Goal: Information Seeking & Learning: Learn about a topic

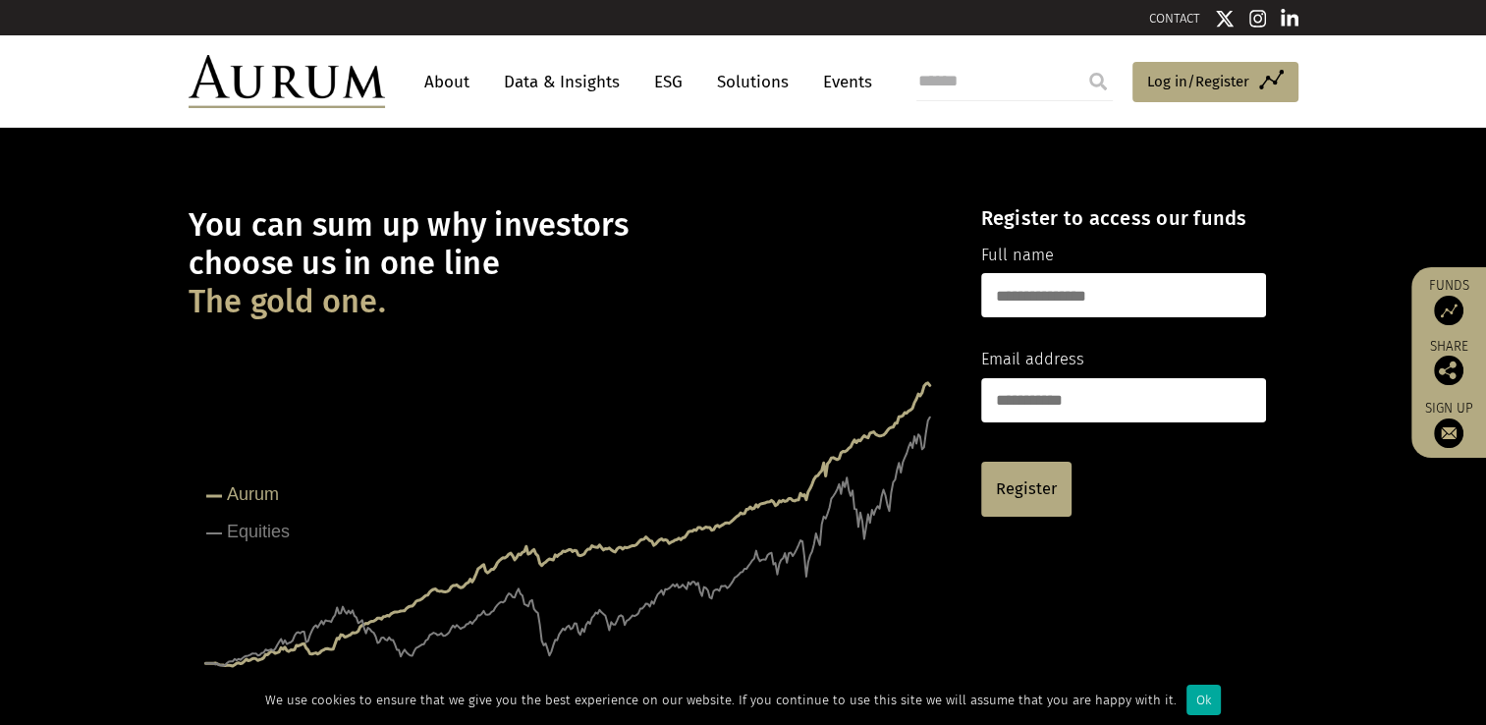
click at [541, 80] on link "Data & Insights" at bounding box center [562, 82] width 136 height 36
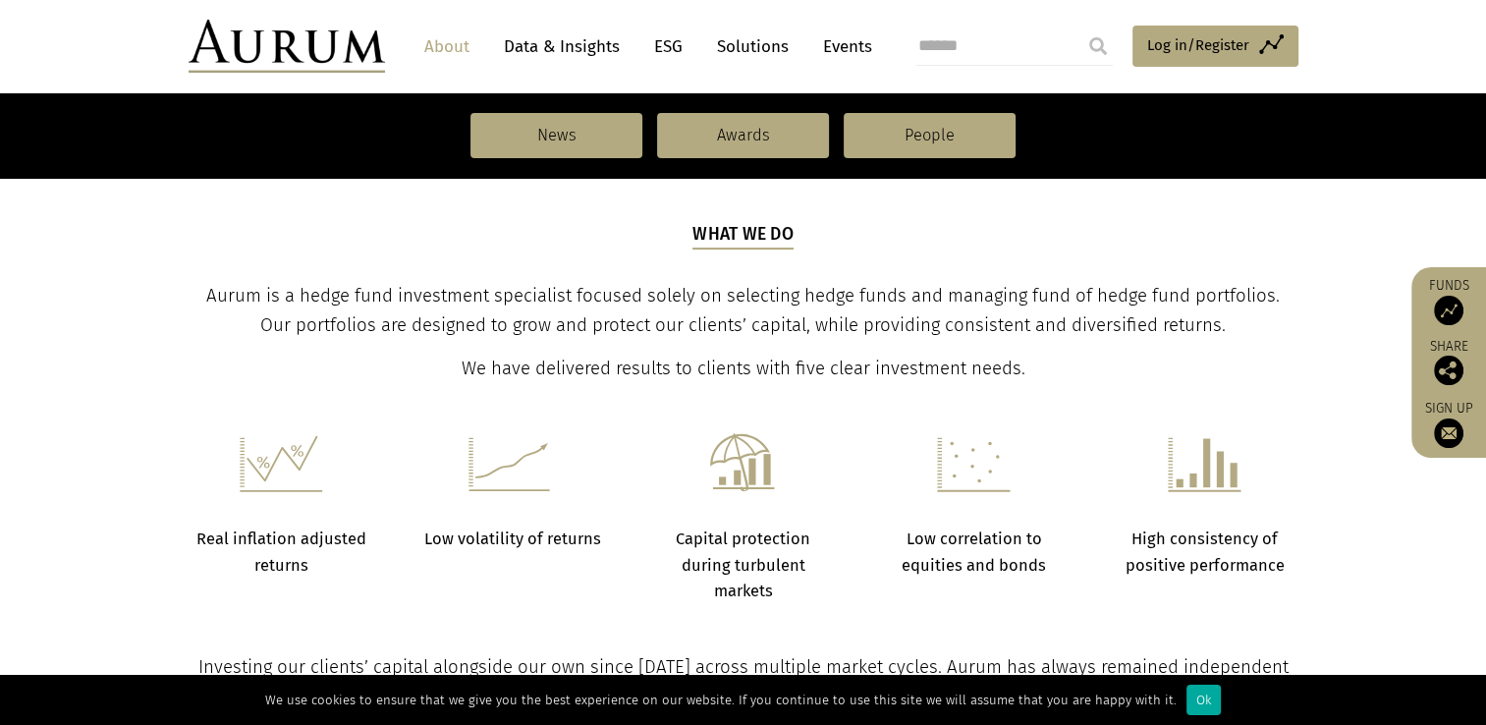
scroll to position [589, 0]
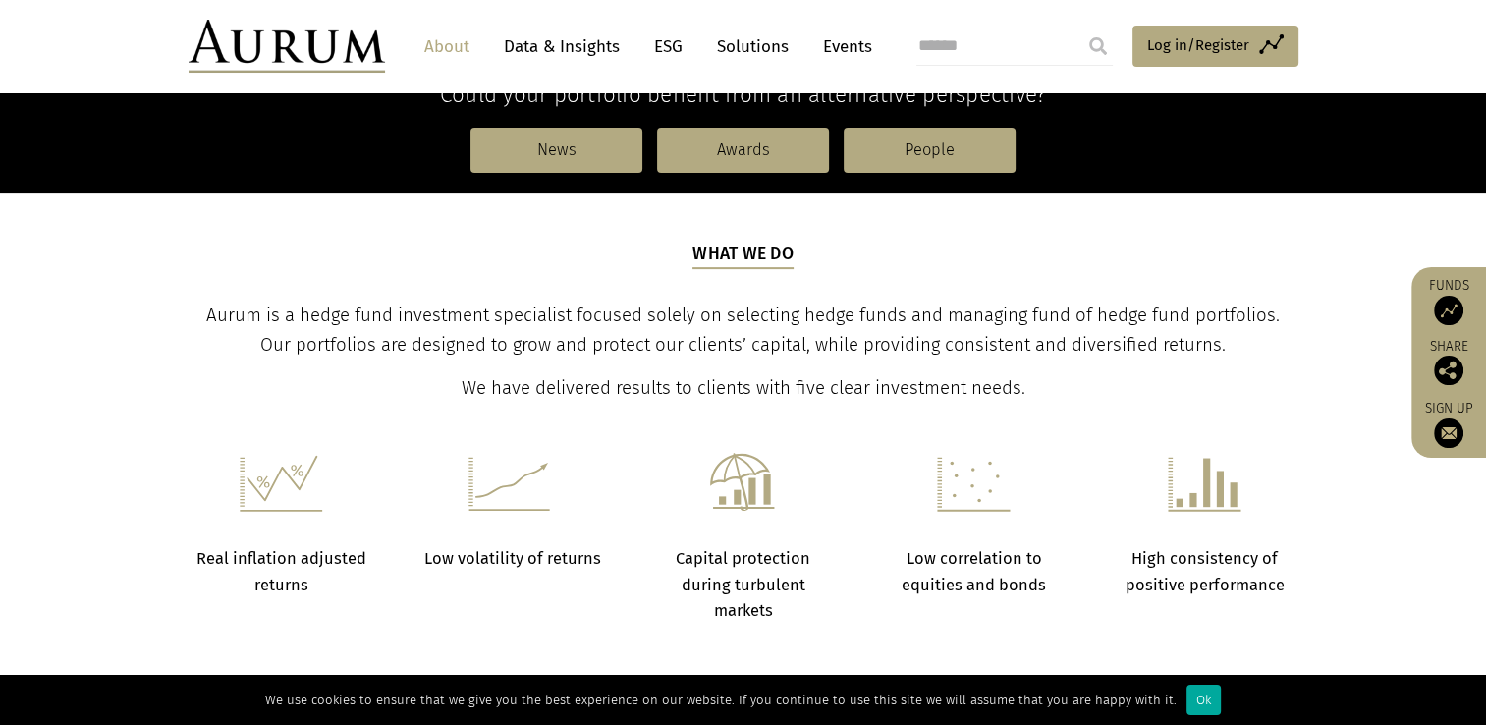
drag, startPoint x: 0, startPoint y: 0, endPoint x: 248, endPoint y: 295, distance: 385.3
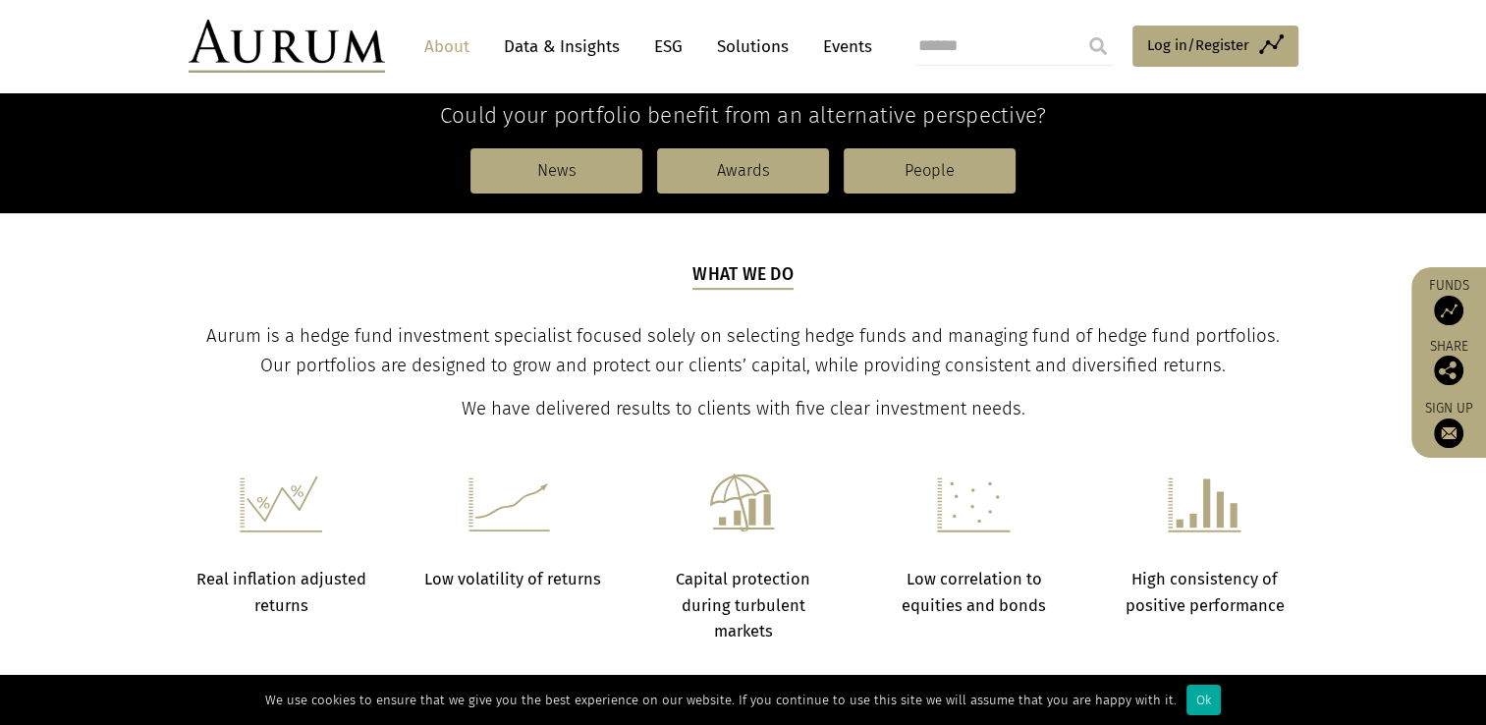
scroll to position [546, 0]
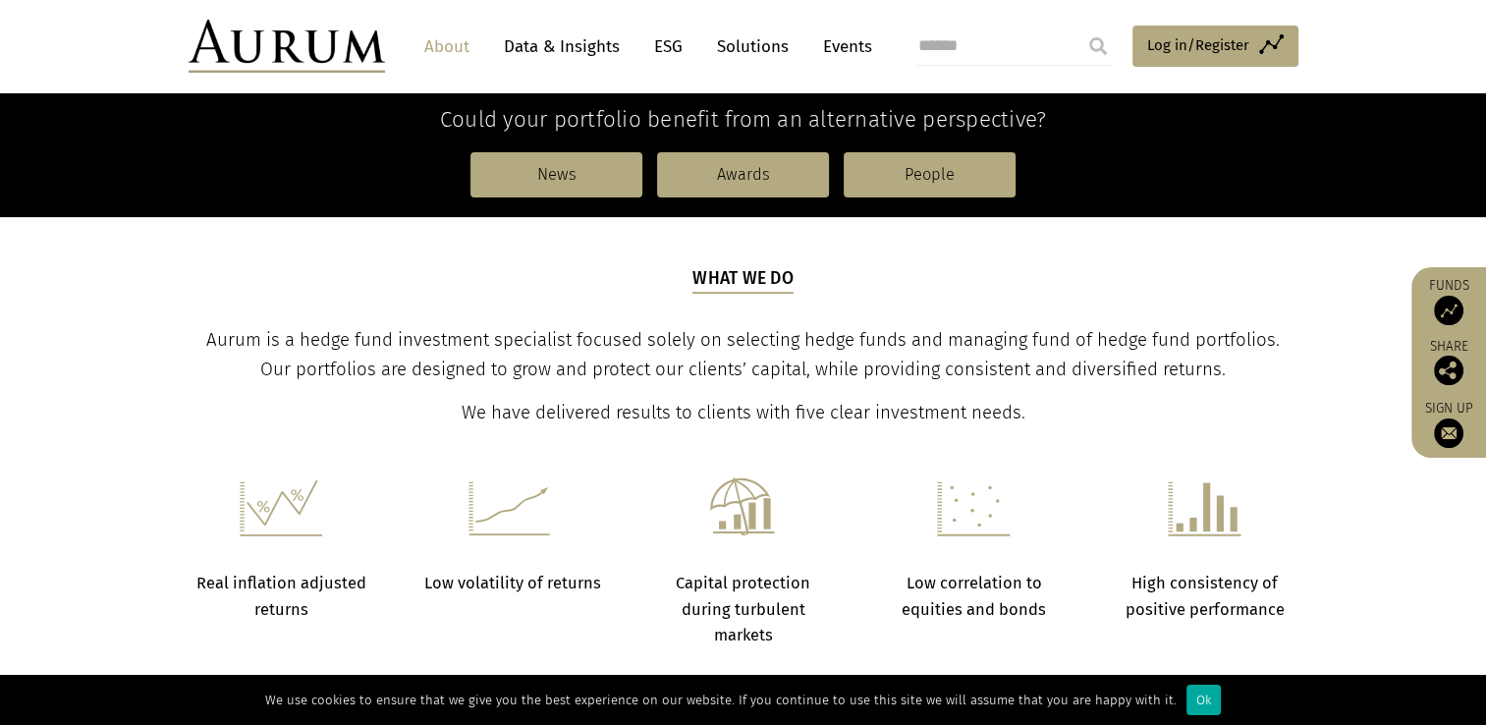
drag, startPoint x: 248, startPoint y: 295, endPoint x: 251, endPoint y: 271, distance: 23.7
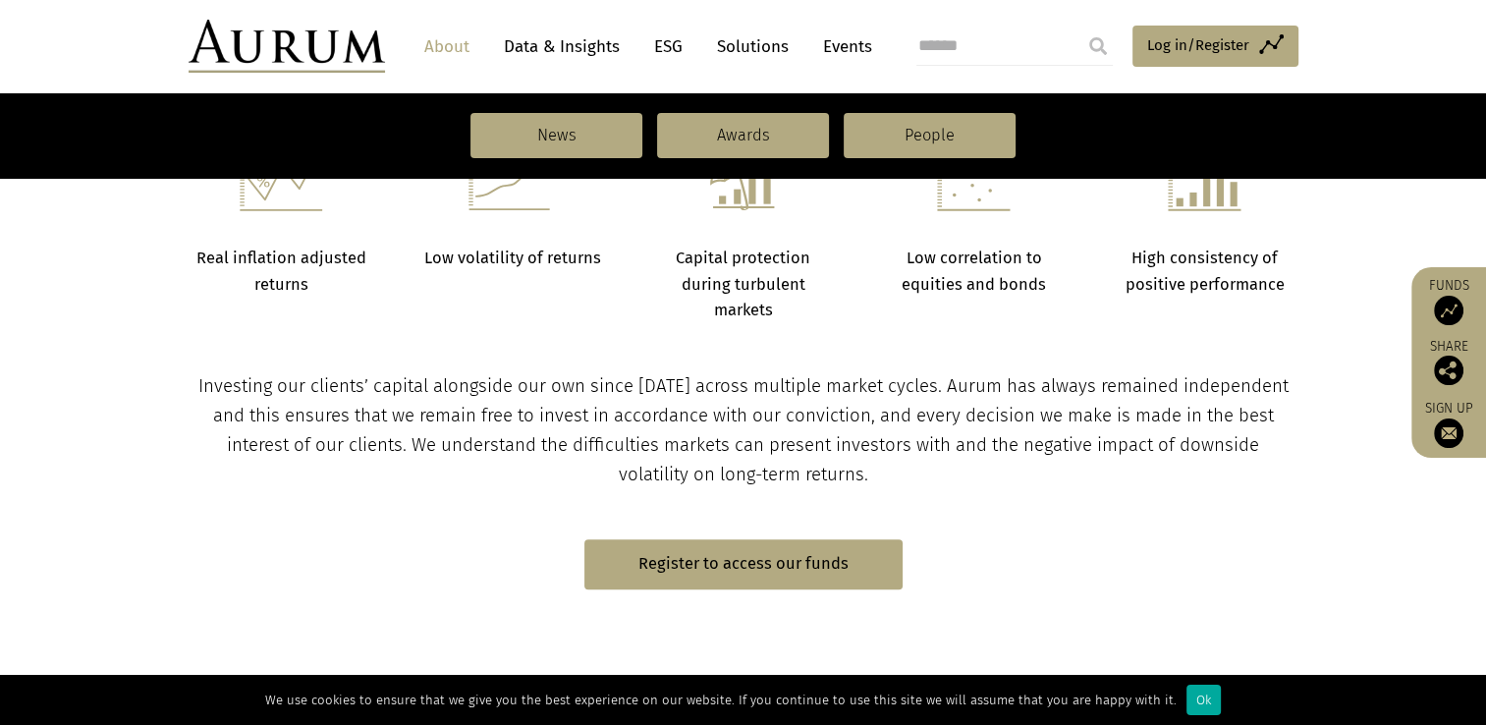
scroll to position [841, 0]
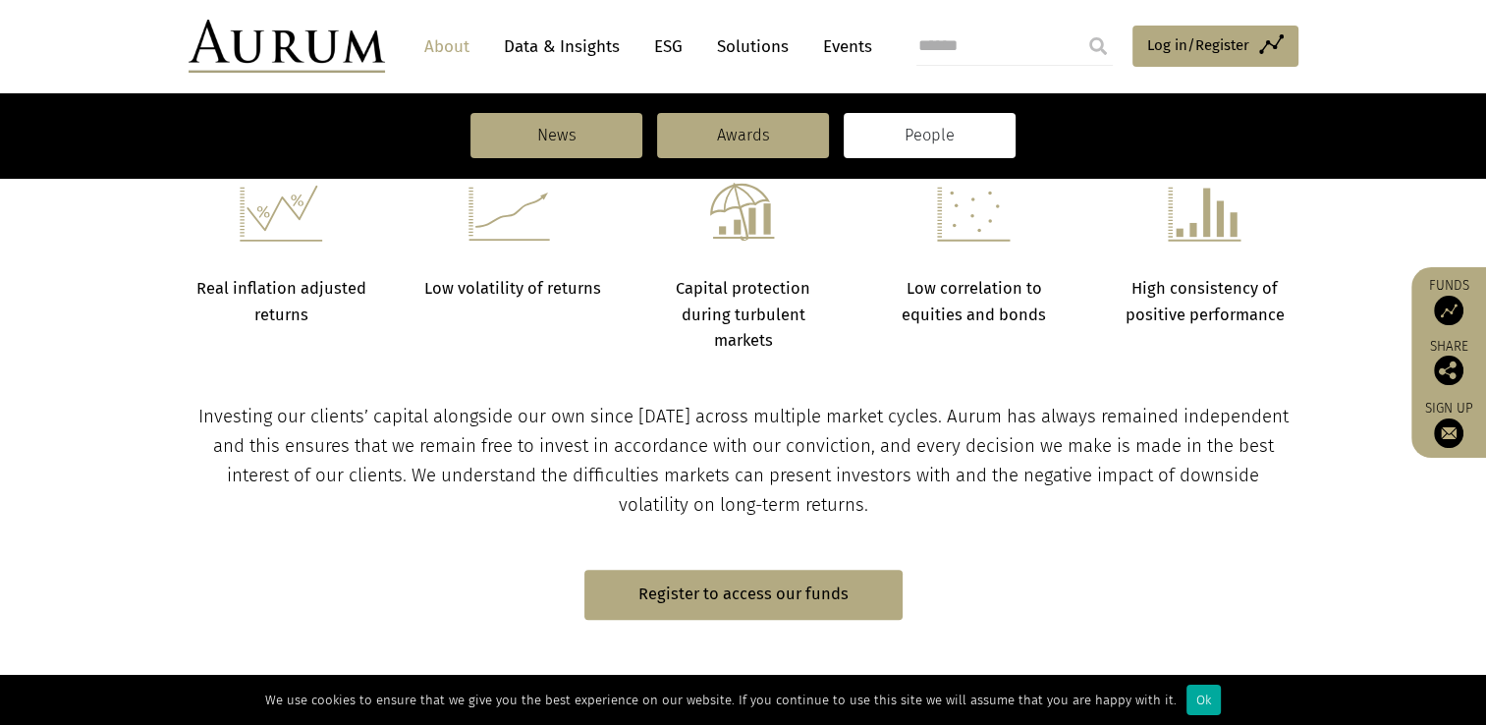
click at [914, 146] on link "People" at bounding box center [929, 135] width 172 height 45
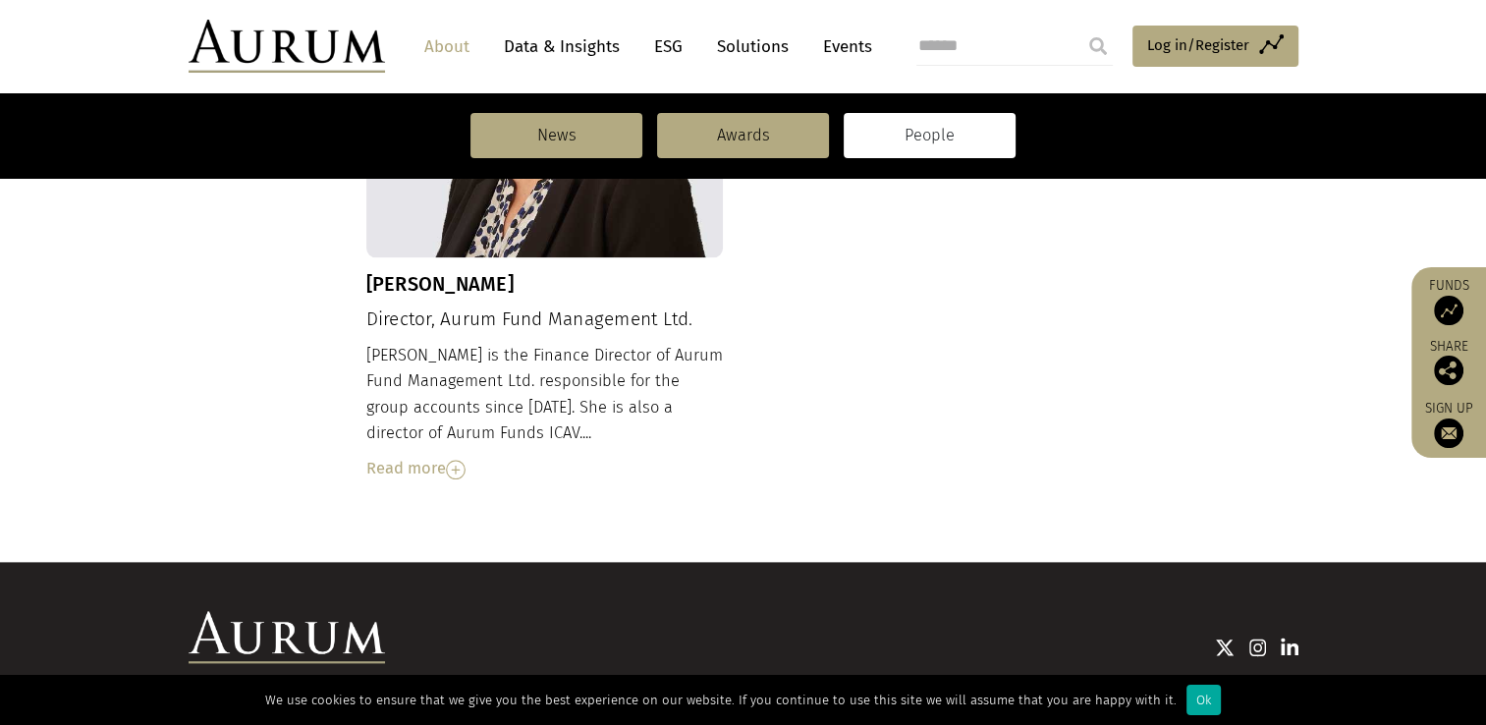
scroll to position [2258, 0]
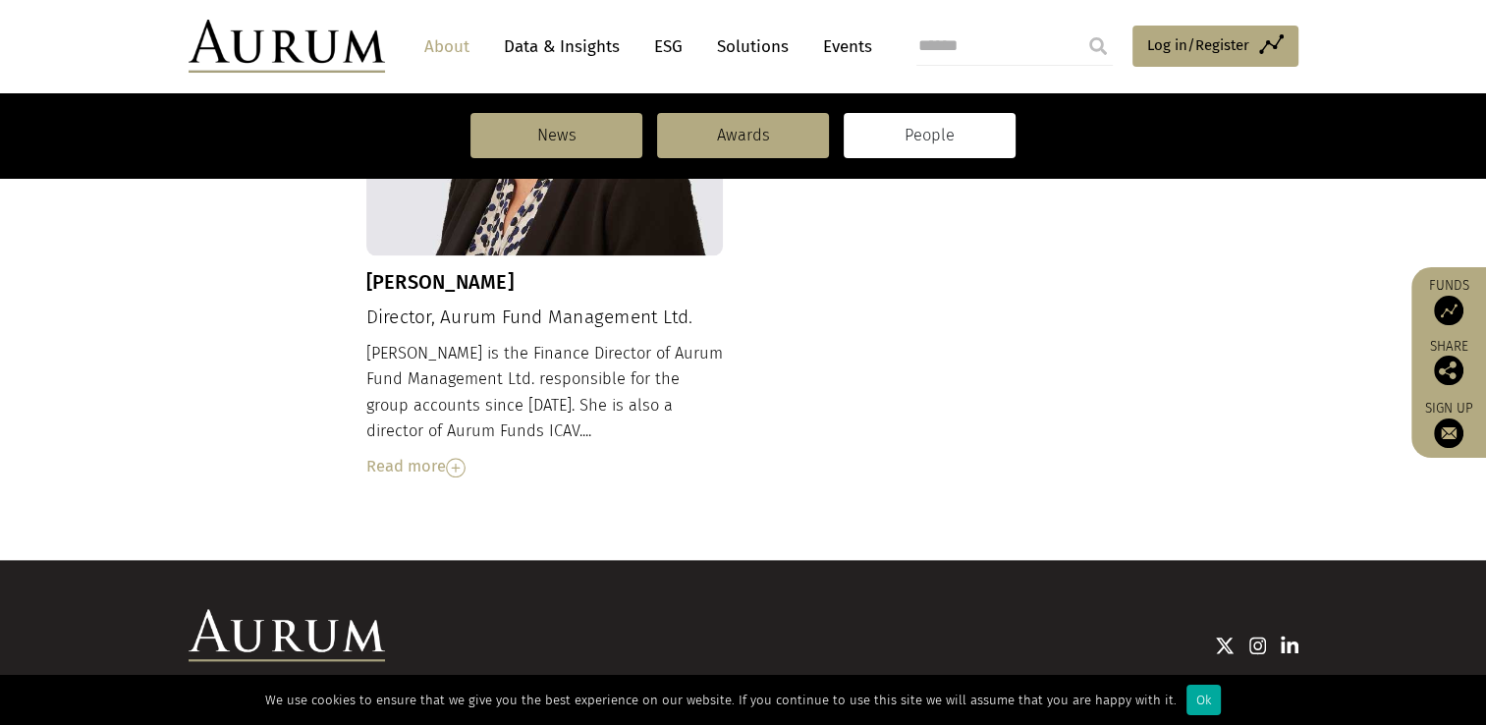
click at [874, 148] on link "People" at bounding box center [929, 135] width 172 height 45
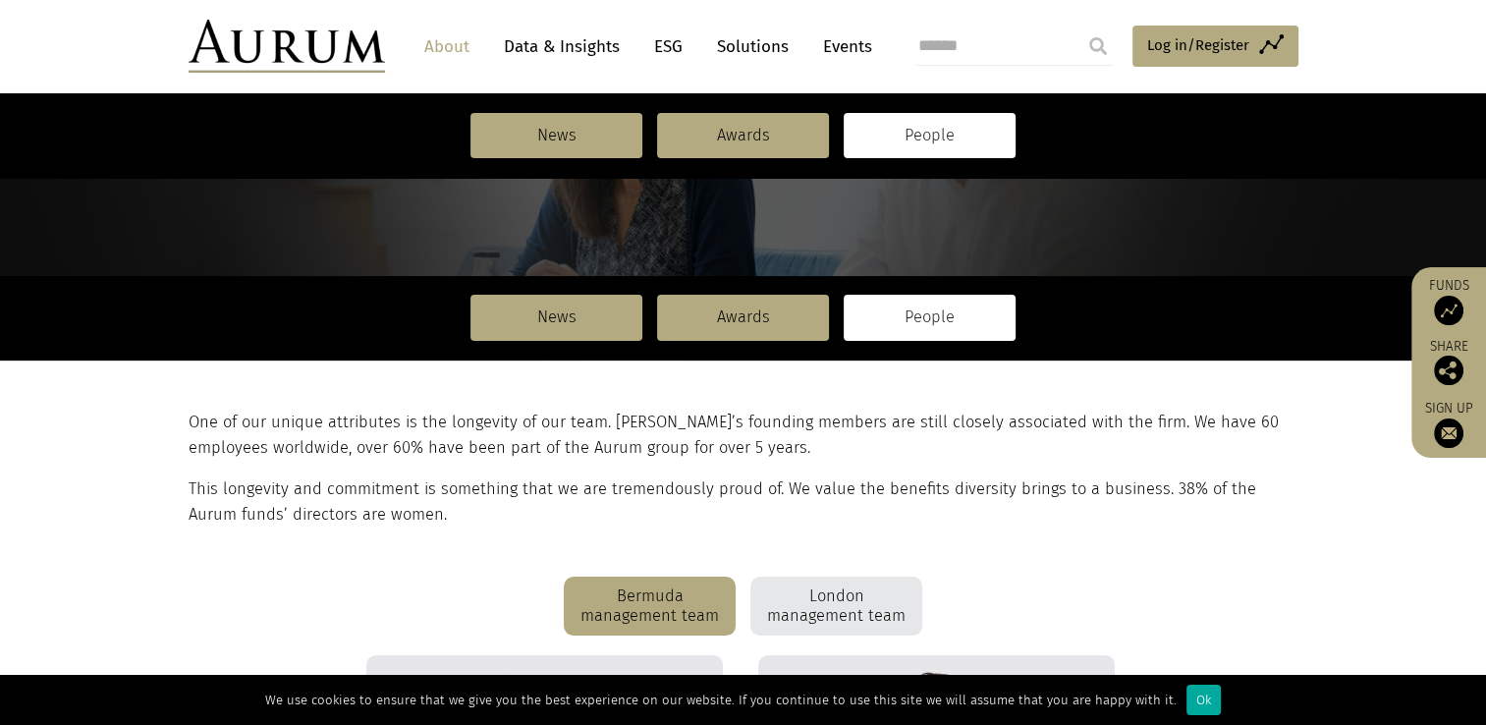
scroll to position [393, 0]
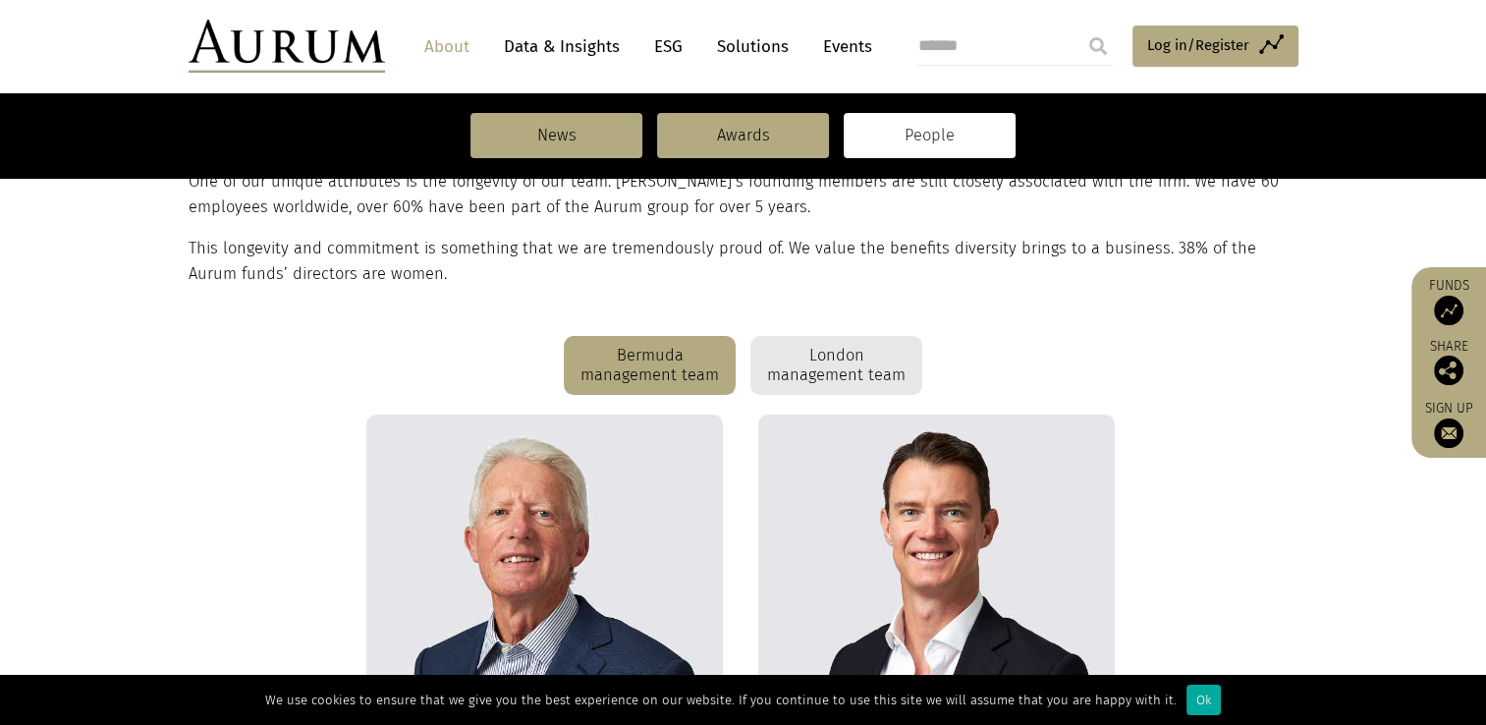
click at [840, 361] on div "London management team" at bounding box center [836, 365] width 172 height 59
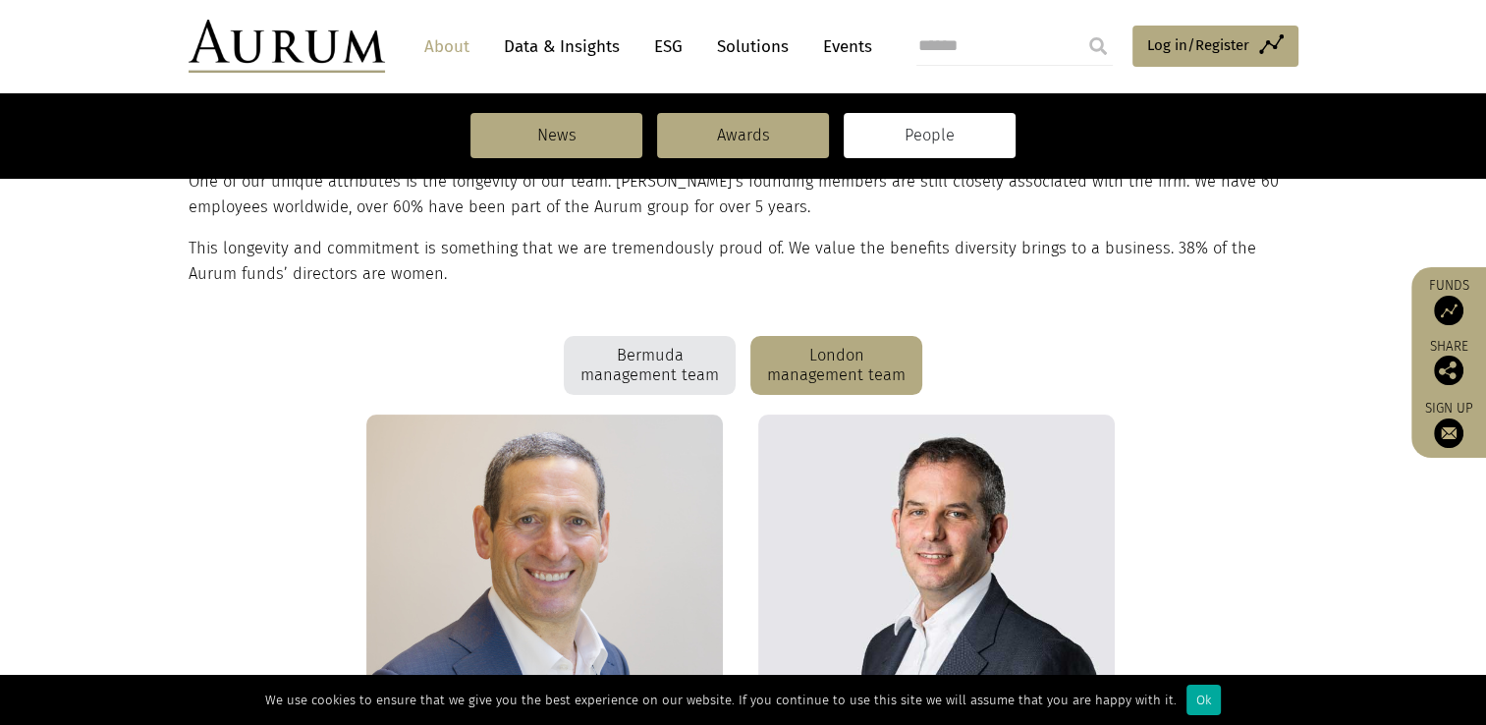
click at [620, 346] on div "Bermuda management team" at bounding box center [650, 365] width 172 height 59
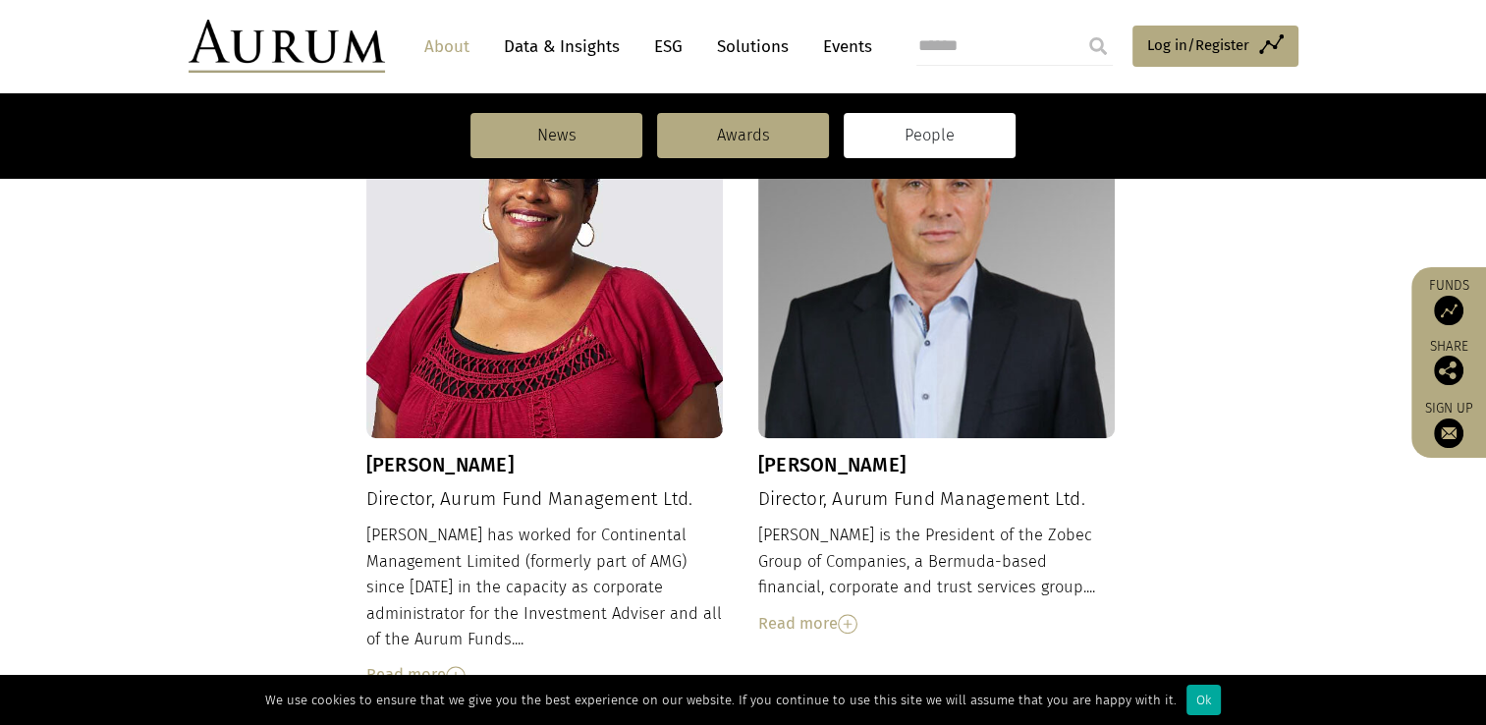
scroll to position [1473, 0]
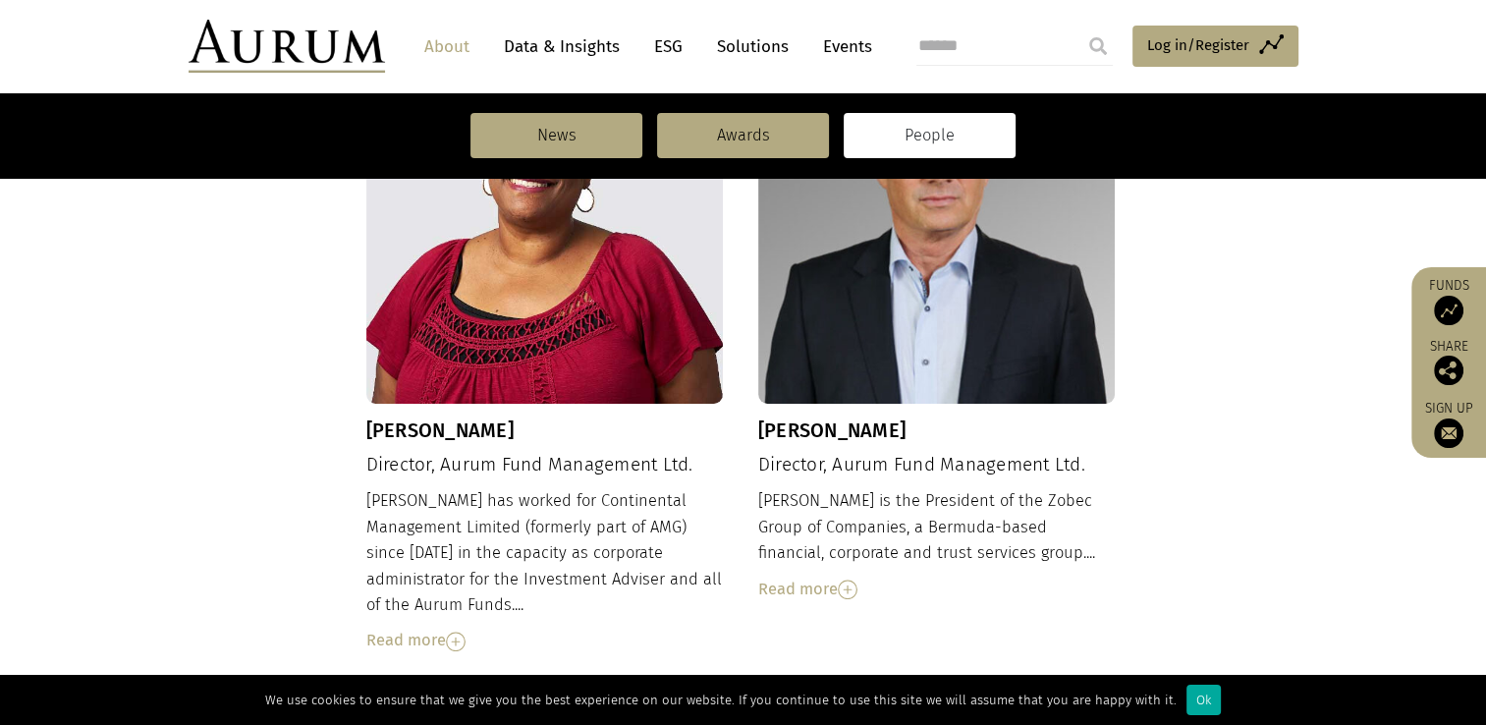
click at [871, 132] on link "People" at bounding box center [929, 135] width 172 height 45
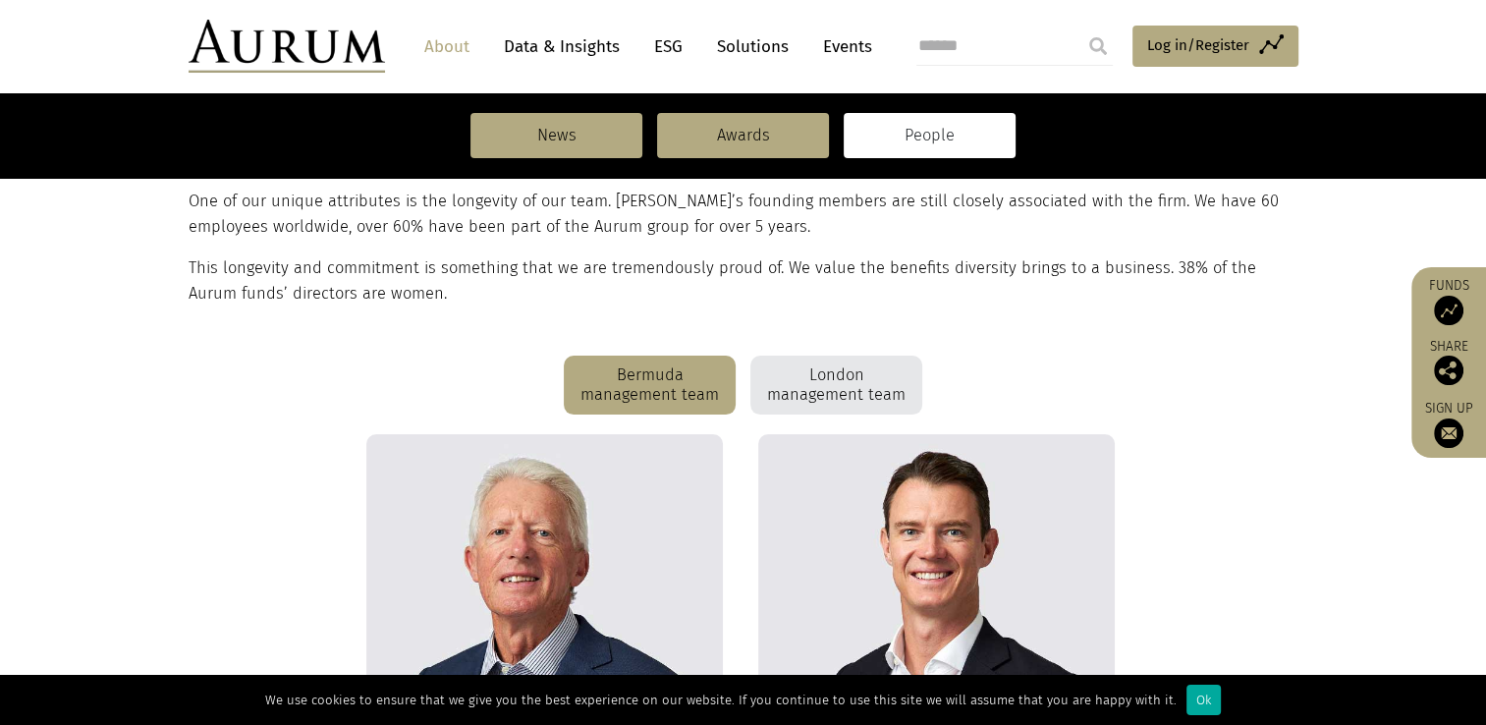
scroll to position [393, 0]
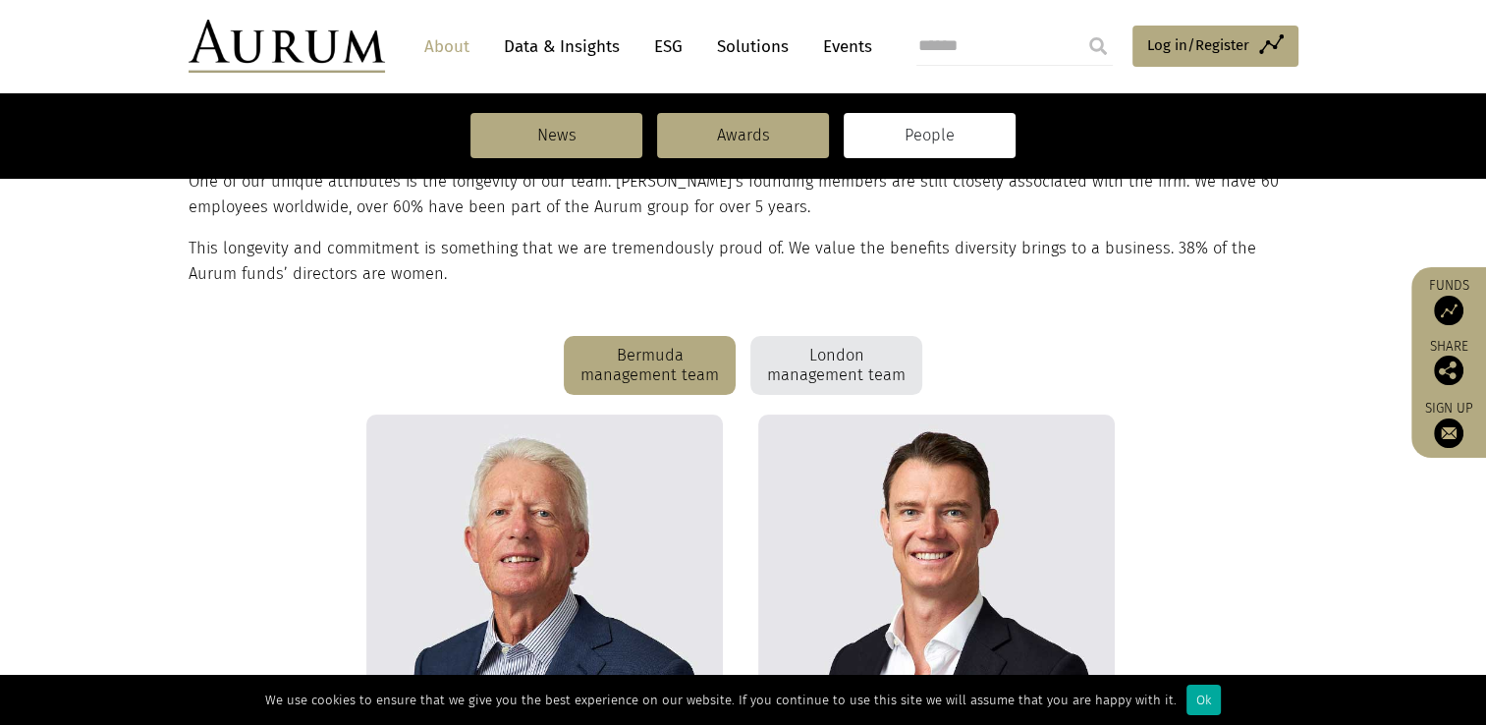
click at [839, 384] on div "London management team" at bounding box center [836, 365] width 172 height 59
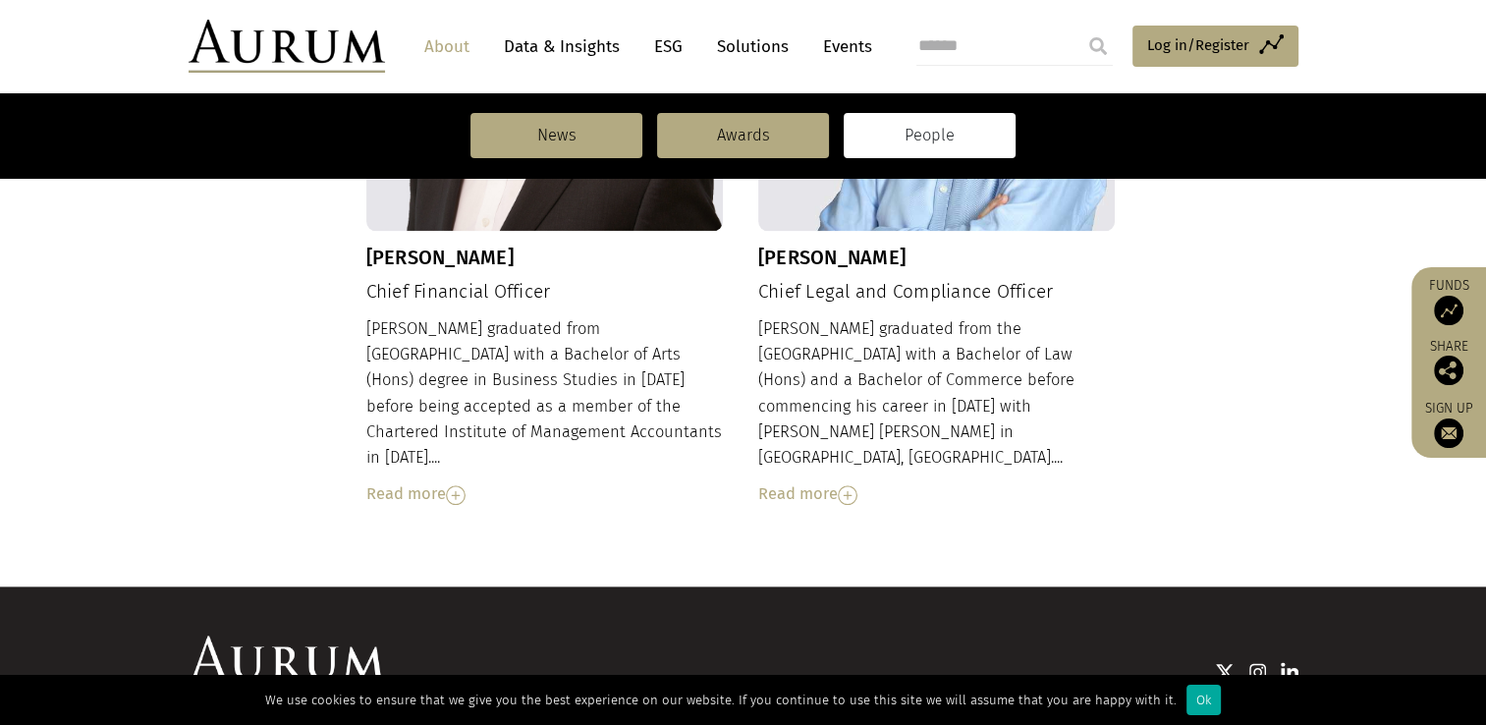
scroll to position [2258, 0]
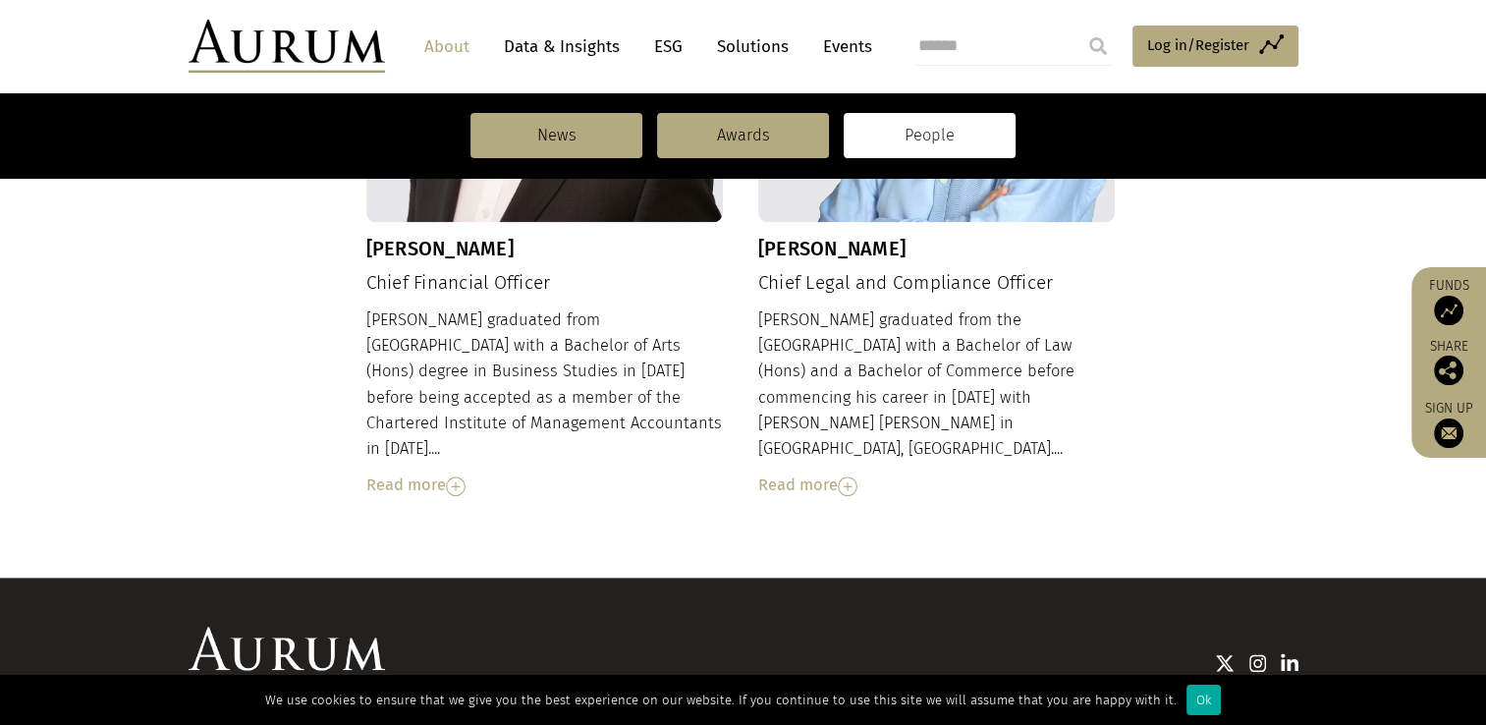
drag, startPoint x: 322, startPoint y: 407, endPoint x: 321, endPoint y: 434, distance: 27.5
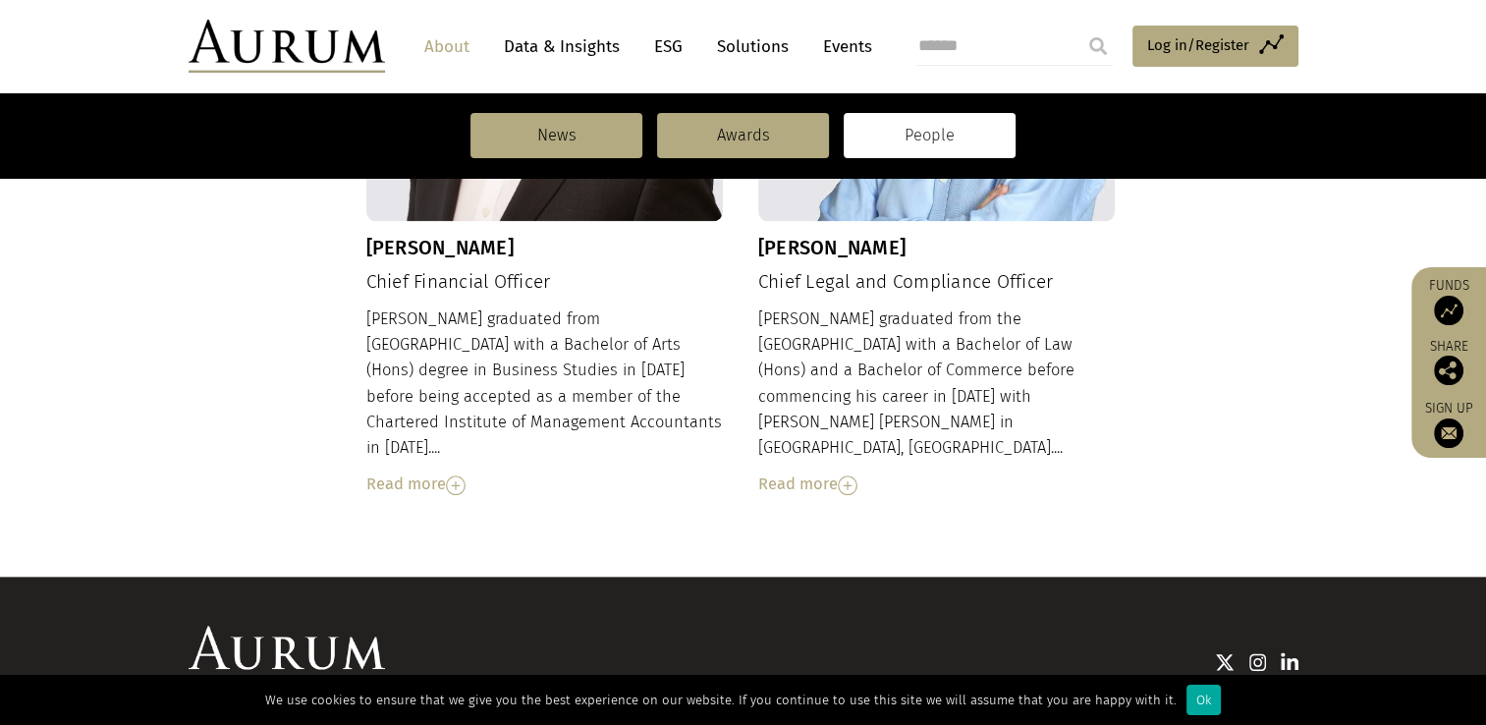
click at [420, 471] on div "Read more" at bounding box center [544, 484] width 357 height 26
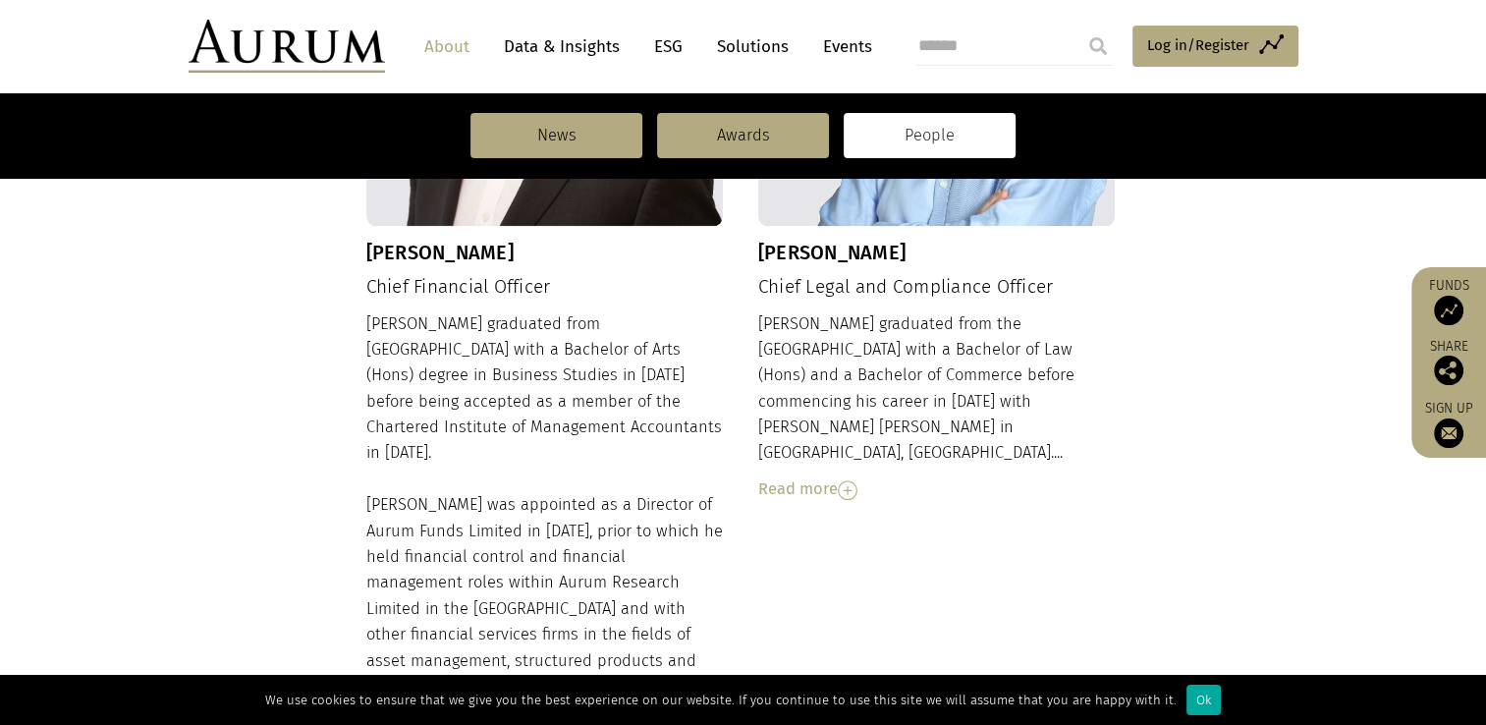
drag, startPoint x: 420, startPoint y: 402, endPoint x: 420, endPoint y: 377, distance: 24.5
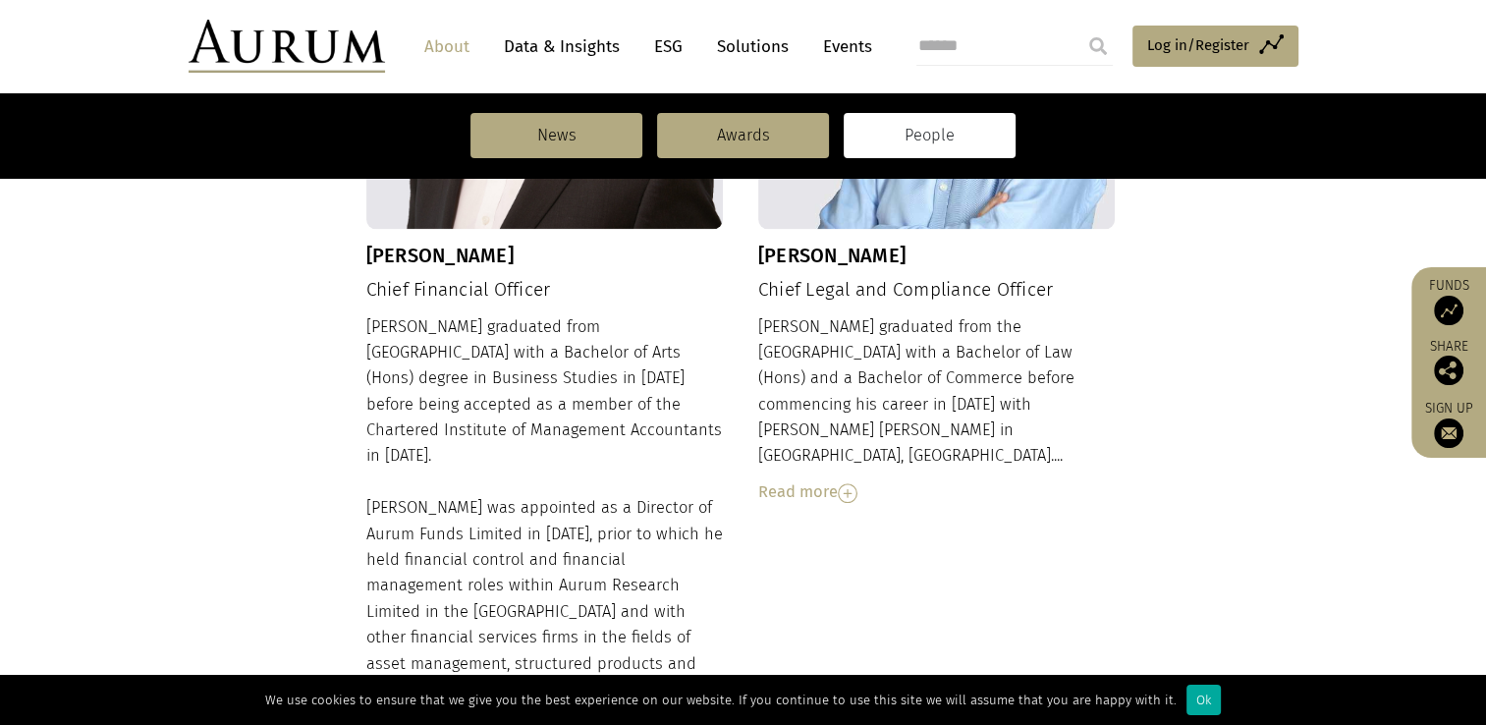
click at [765, 479] on div "Read more" at bounding box center [936, 492] width 357 height 26
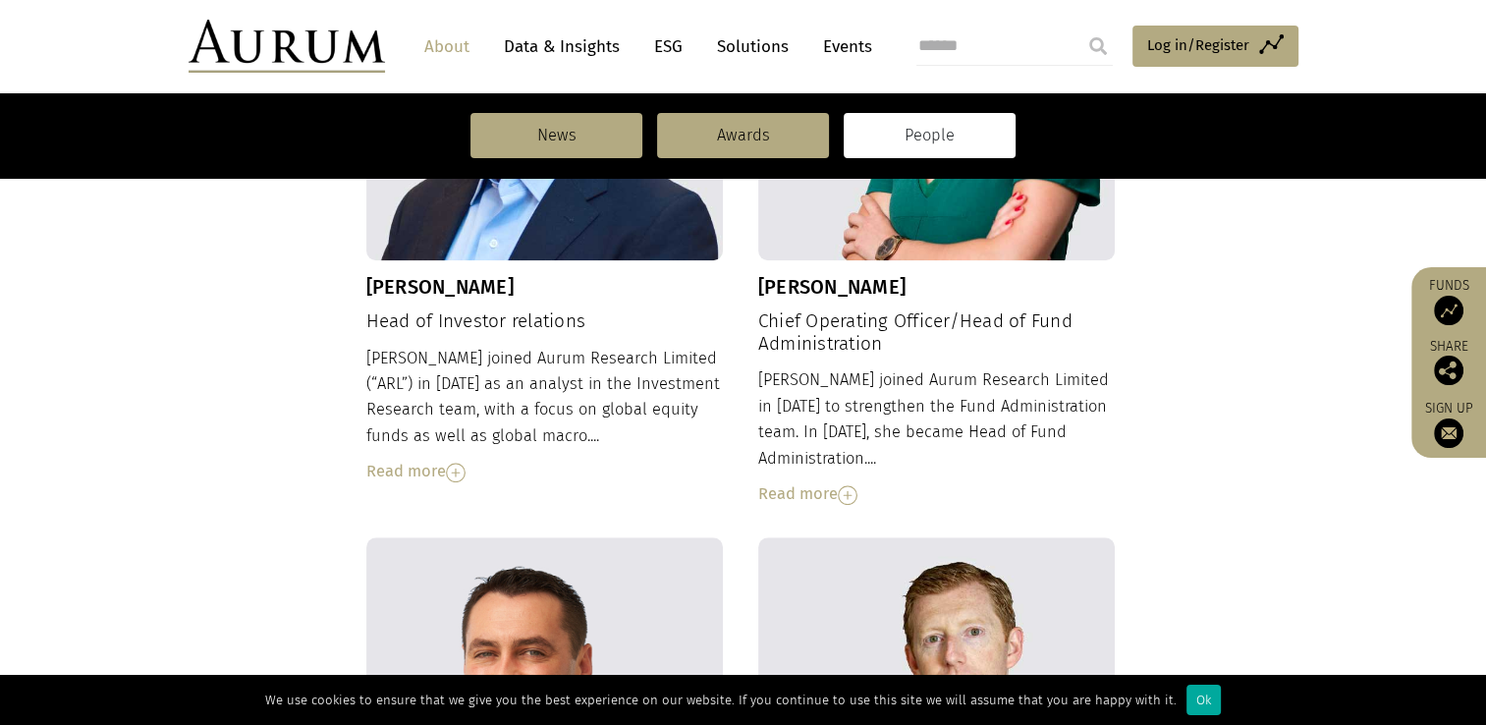
scroll to position [1474, 0]
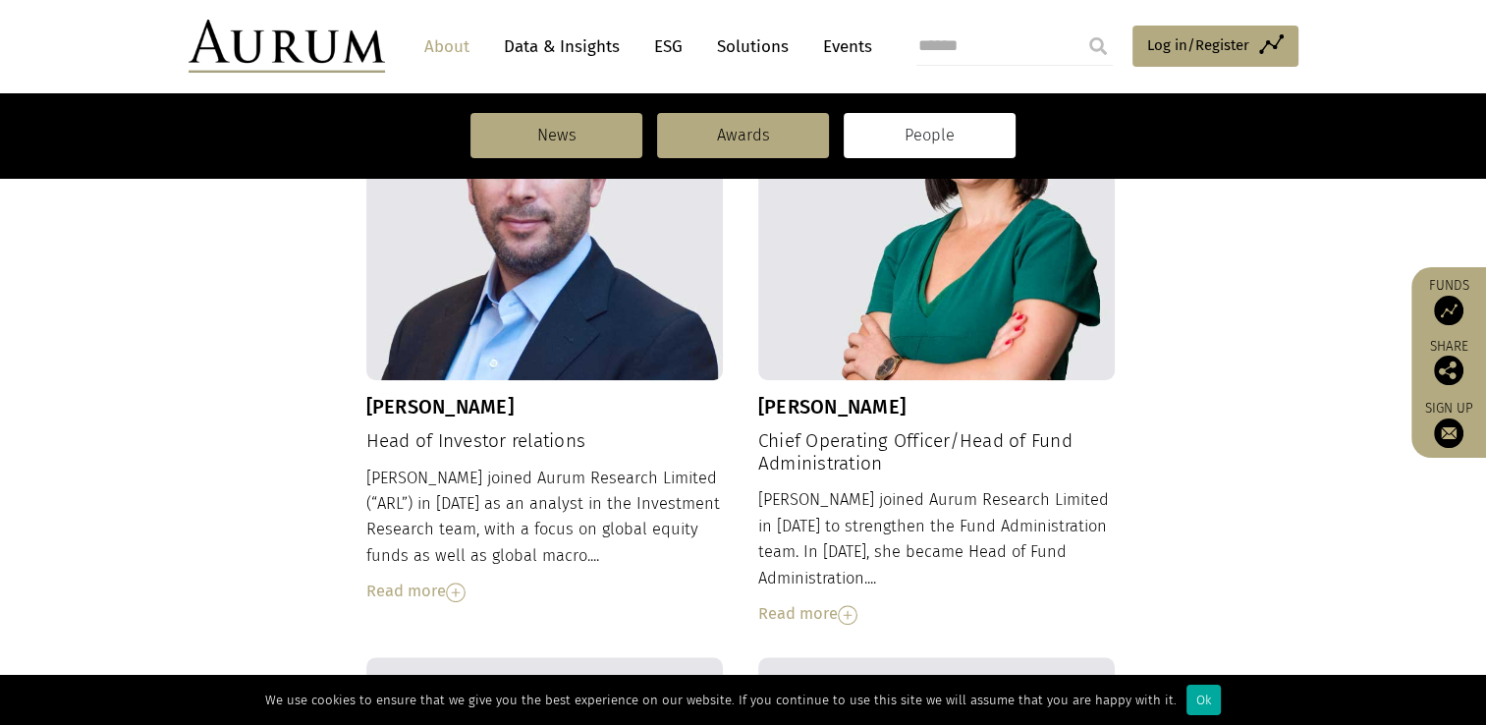
click at [408, 578] on div "Read more" at bounding box center [544, 591] width 357 height 26
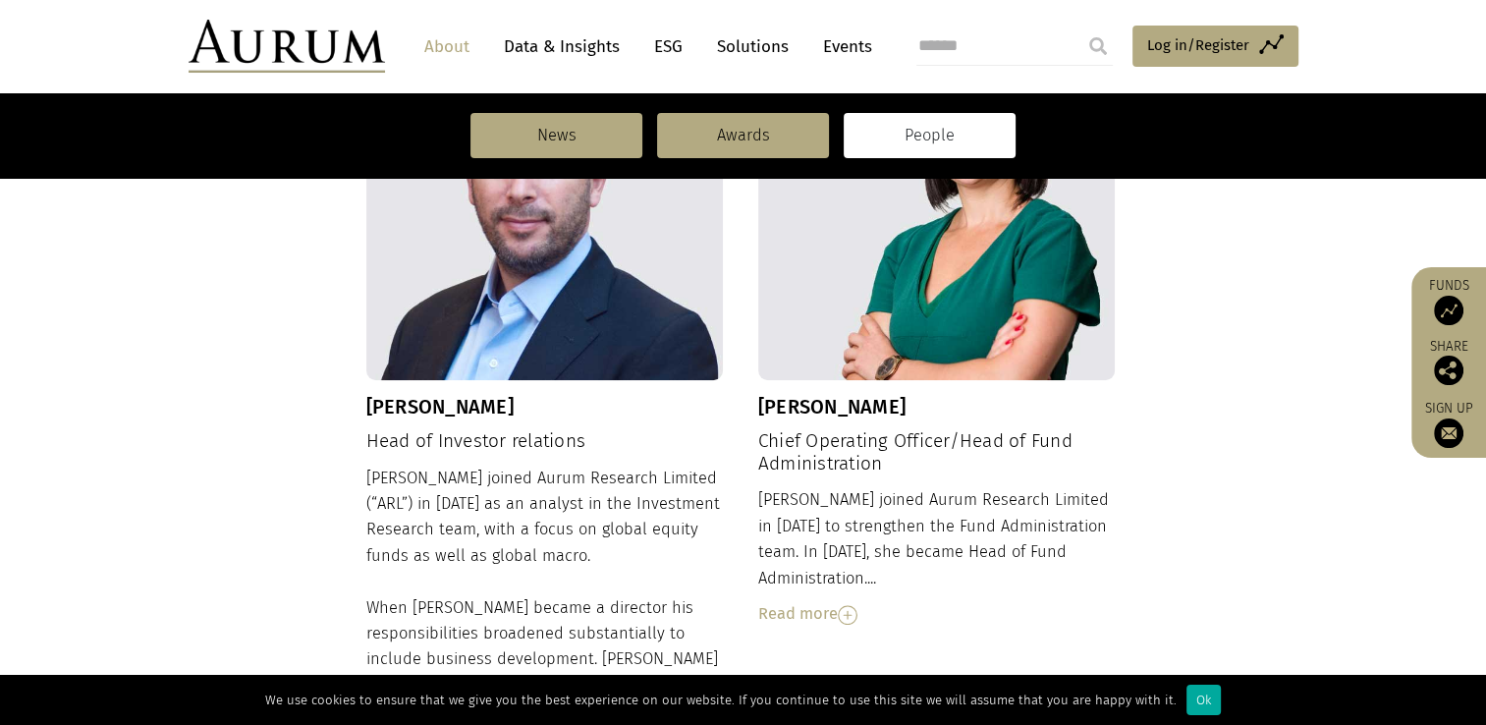
click at [776, 601] on div "Read more" at bounding box center [936, 614] width 357 height 26
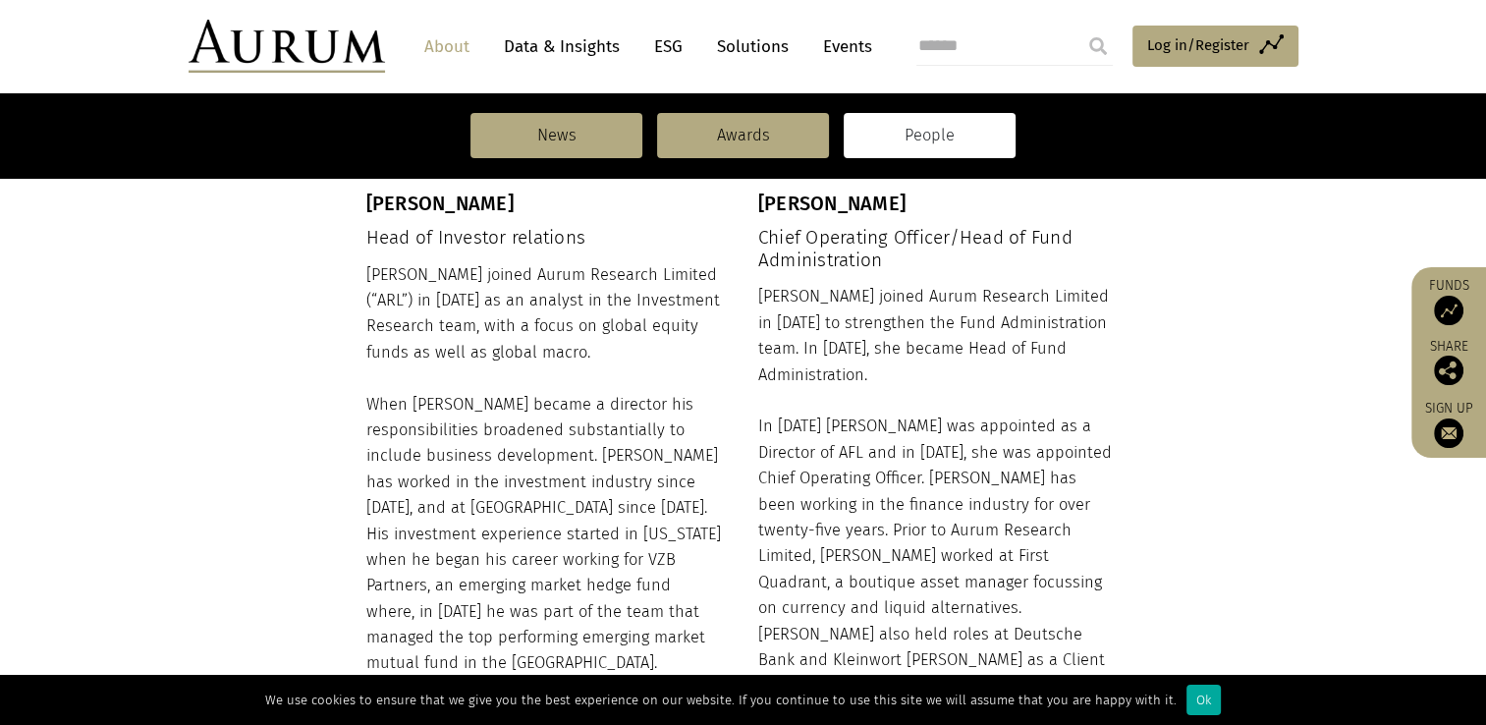
scroll to position [1693, 0]
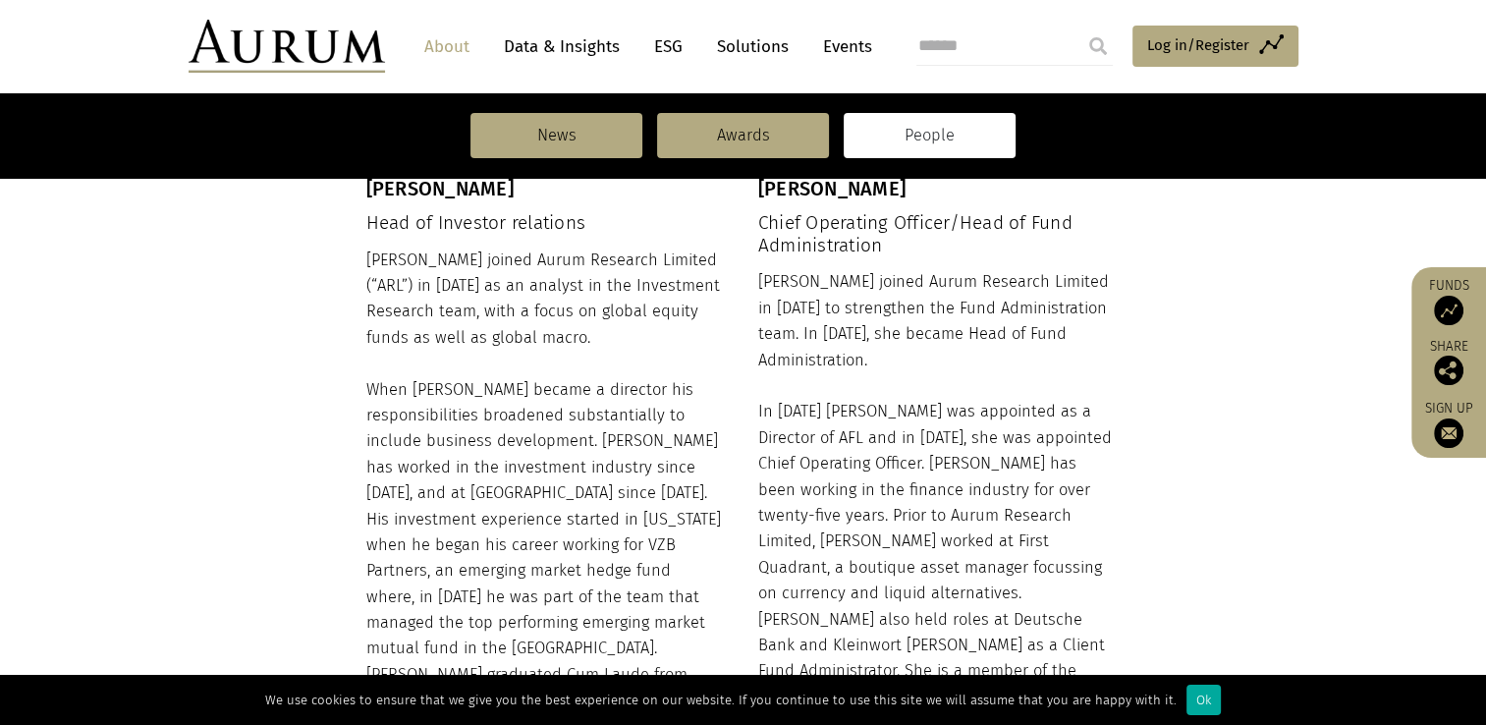
drag, startPoint x: 359, startPoint y: 449, endPoint x: 350, endPoint y: 477, distance: 30.1
